Goal: Book appointment/travel/reservation

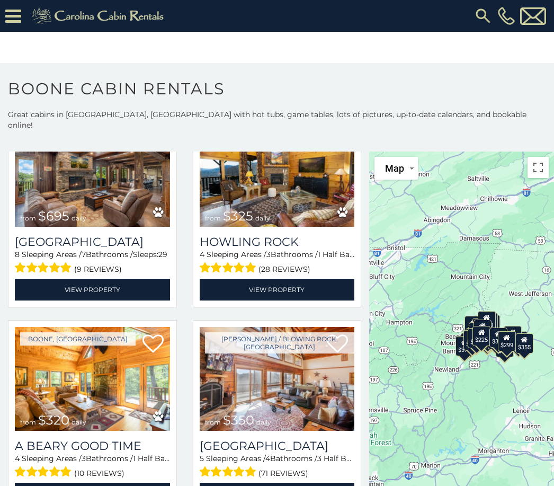
scroll to position [2124, 0]
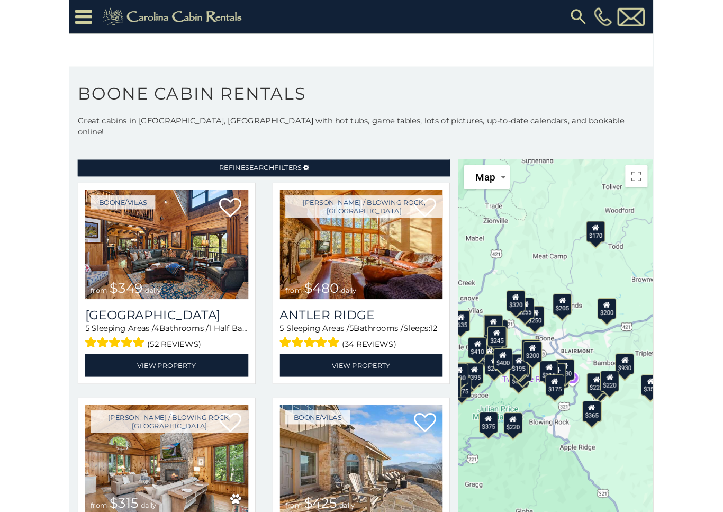
scroll to position [20, 0]
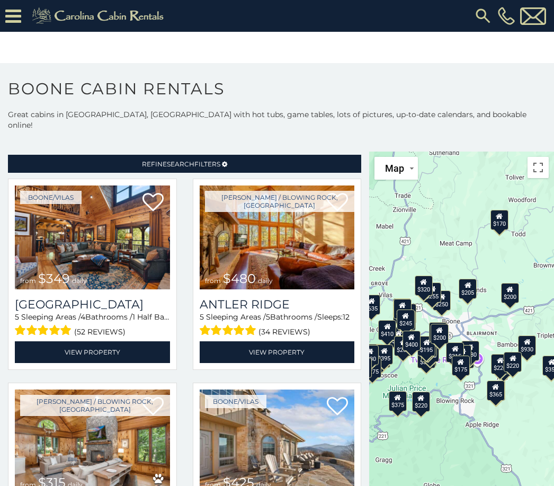
click at [546, 157] on button "Toggle fullscreen view" at bounding box center [538, 167] width 21 height 21
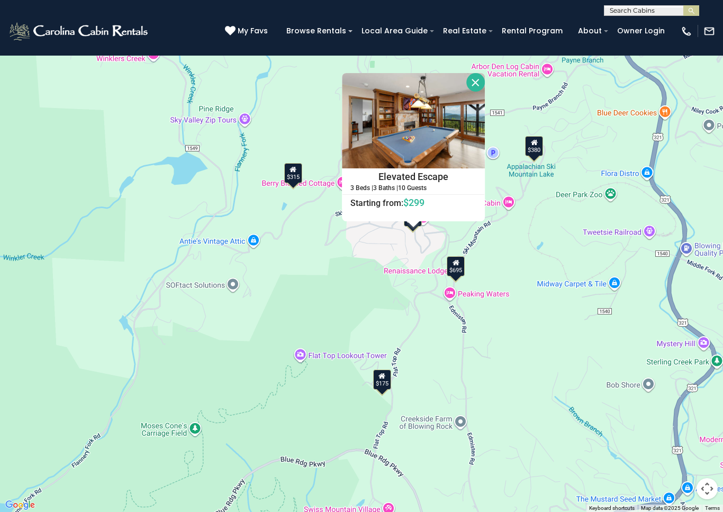
click at [485, 83] on button "Close" at bounding box center [476, 82] width 19 height 19
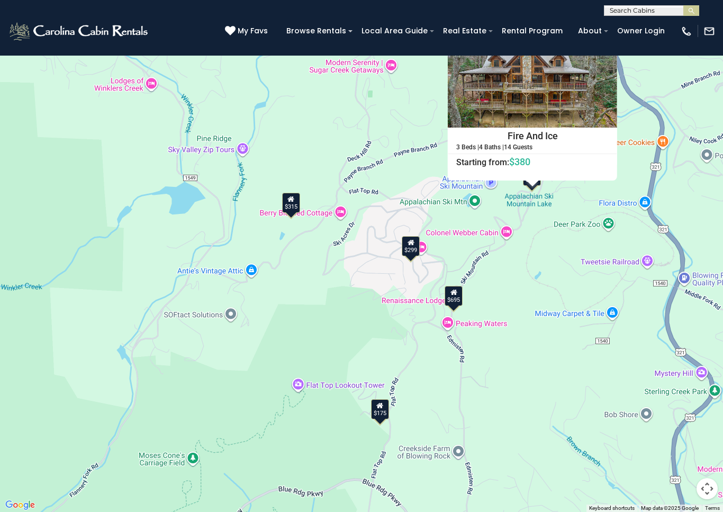
click at [553, 46] on button "Close" at bounding box center [608, 41] width 19 height 19
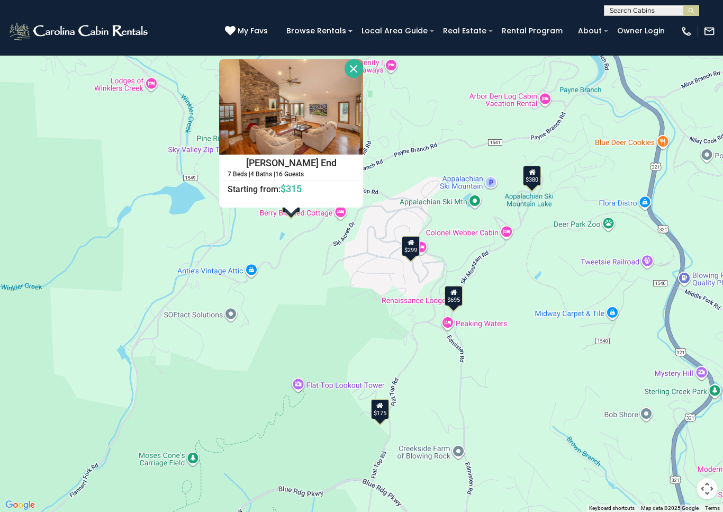
click at [363, 75] on button "Close" at bounding box center [354, 68] width 19 height 19
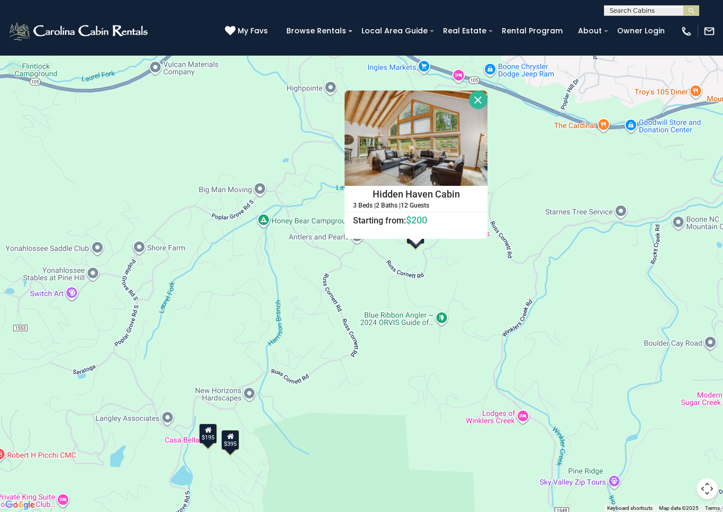
click at [488, 101] on button "Close" at bounding box center [478, 100] width 19 height 19
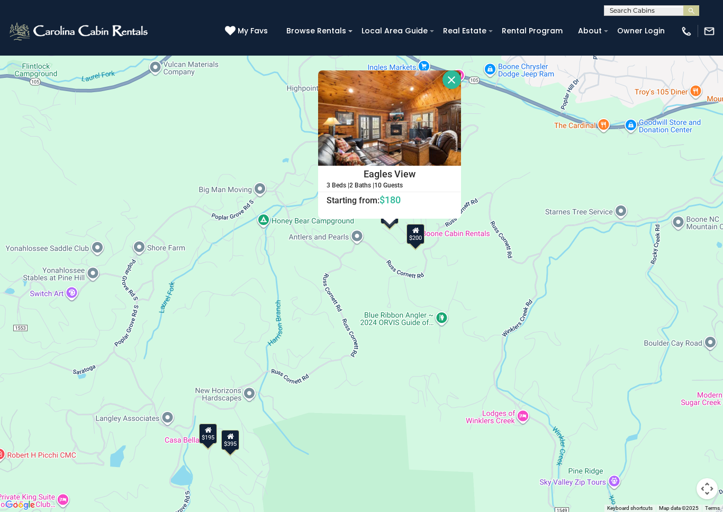
click at [461, 81] on button "Close" at bounding box center [452, 79] width 19 height 19
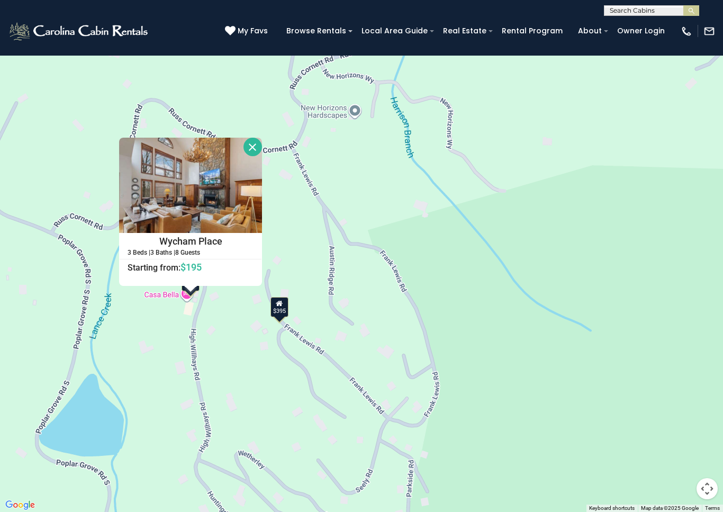
click at [262, 149] on button "Close" at bounding box center [253, 147] width 19 height 19
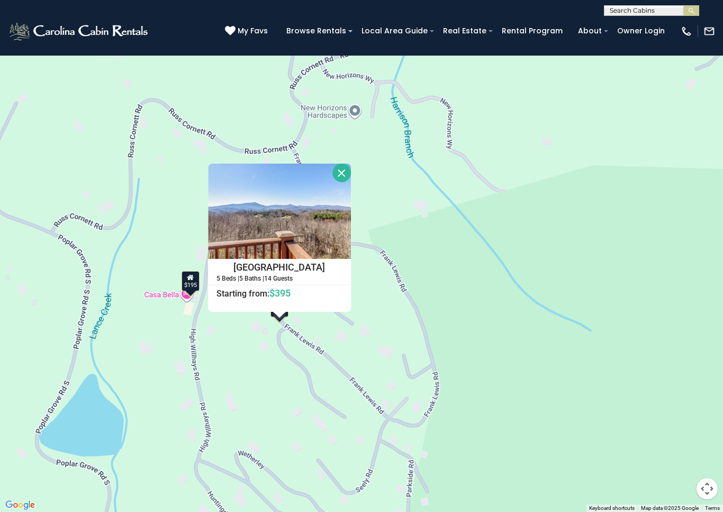
click at [351, 177] on button "Close" at bounding box center [342, 173] width 19 height 19
click at [351, 169] on button "Close" at bounding box center [342, 173] width 19 height 19
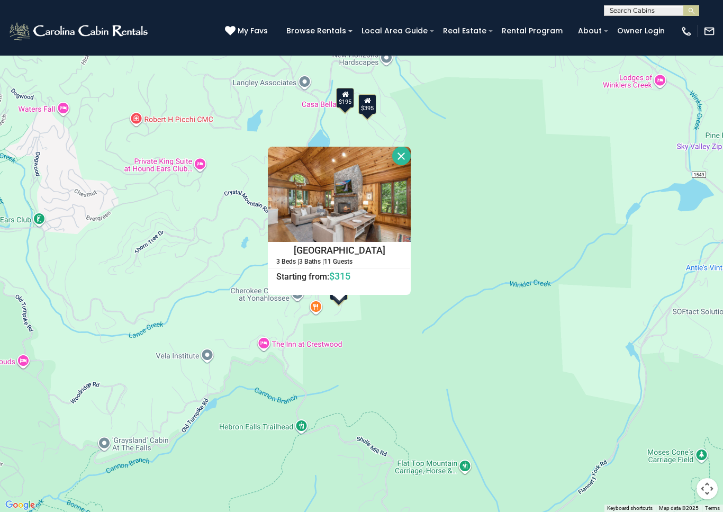
click at [411, 162] on button "Close" at bounding box center [401, 156] width 19 height 19
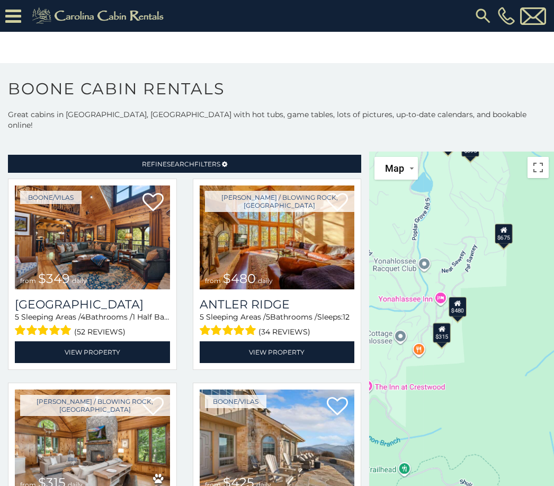
click at [540, 157] on button "Toggle fullscreen view" at bounding box center [538, 167] width 21 height 21
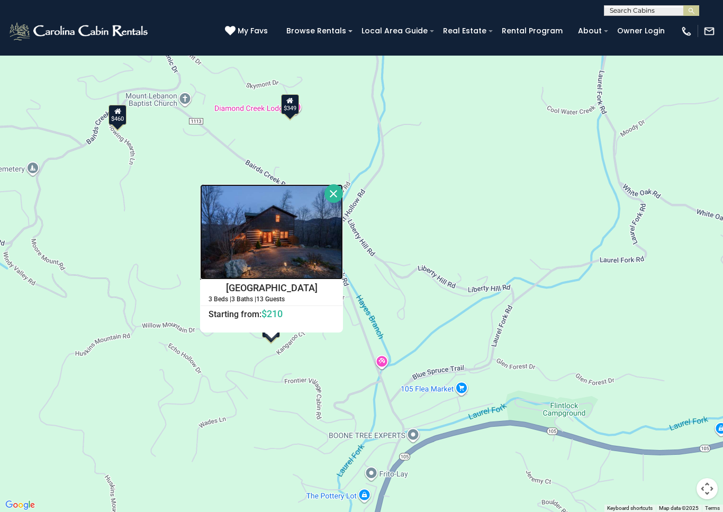
click at [343, 204] on img at bounding box center [271, 231] width 143 height 95
